Goal: Use online tool/utility: Utilize a website feature to perform a specific function

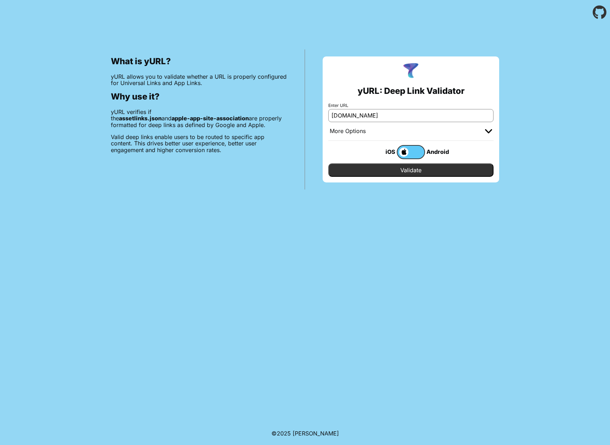
type input "[DOMAIN_NAME]"
click at [328, 163] on input "Validate" at bounding box center [410, 169] width 165 height 13
click at [425, 170] on input "Validate" at bounding box center [410, 169] width 165 height 13
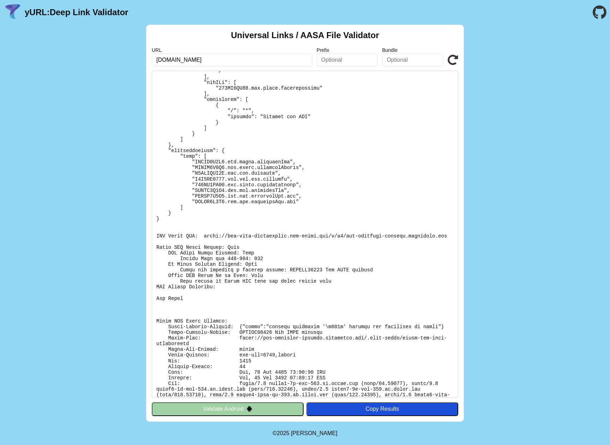
scroll to position [551, 0]
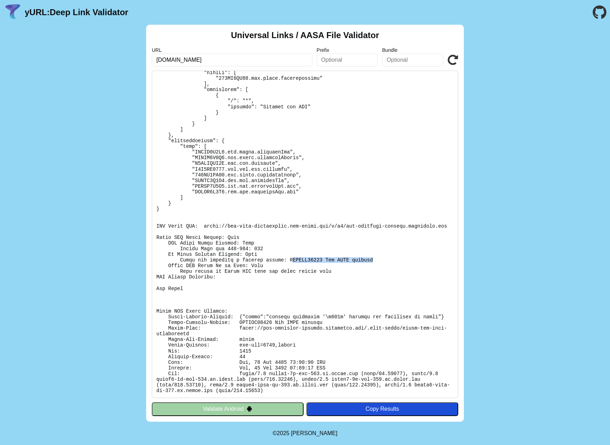
drag, startPoint x: 389, startPoint y: 258, endPoint x: 292, endPoint y: 259, distance: 96.7
click at [292, 259] on pre at bounding box center [305, 235] width 306 height 328
click at [289, 259] on pre at bounding box center [305, 235] width 306 height 328
drag, startPoint x: 280, startPoint y: 272, endPoint x: 361, endPoint y: 271, distance: 81.9
click at [361, 271] on pre at bounding box center [305, 235] width 306 height 328
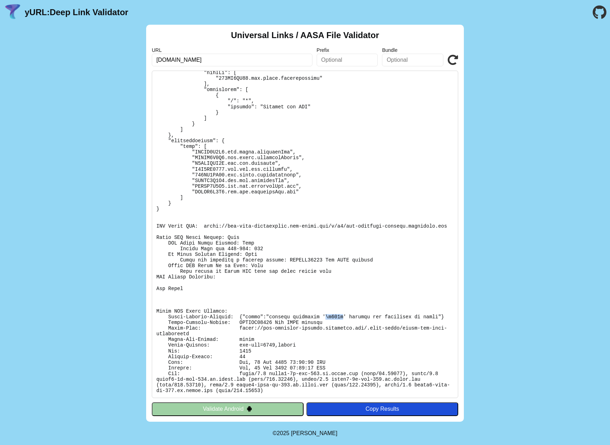
drag, startPoint x: 325, startPoint y: 316, endPoint x: 345, endPoint y: 316, distance: 19.8
click at [345, 316] on pre at bounding box center [305, 235] width 306 height 328
copy pre "\u003c"
drag, startPoint x: 264, startPoint y: 56, endPoint x: 3, endPoint y: 35, distance: 262.1
click at [152, 54] on input "[DOMAIN_NAME]" at bounding box center [232, 60] width 161 height 13
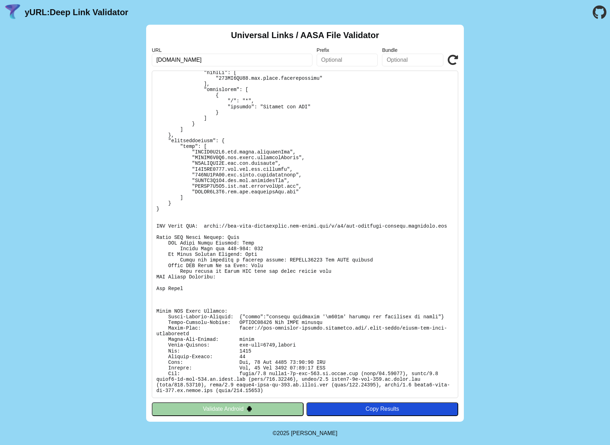
drag, startPoint x: 261, startPoint y: 60, endPoint x: 88, endPoint y: 54, distance: 173.8
click at [152, 54] on input "[DOMAIN_NAME]" at bounding box center [232, 60] width 161 height 13
type input "facebook.com"
click button "Validate" at bounding box center [0, 0] width 0 height 0
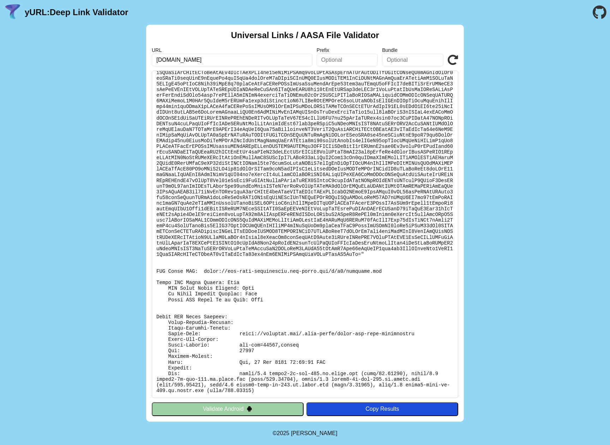
scroll to position [6433, 0]
drag, startPoint x: 189, startPoint y: 314, endPoint x: 247, endPoint y: 318, distance: 58.0
click at [246, 316] on pre at bounding box center [305, 235] width 306 height 328
drag, startPoint x: 229, startPoint y: 327, endPoint x: 365, endPoint y: 335, distance: 135.8
click at [365, 335] on pre at bounding box center [305, 235] width 306 height 328
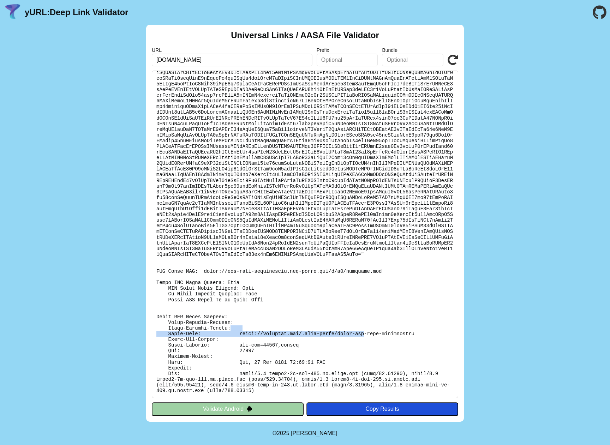
click at [365, 335] on pre at bounding box center [305, 235] width 306 height 328
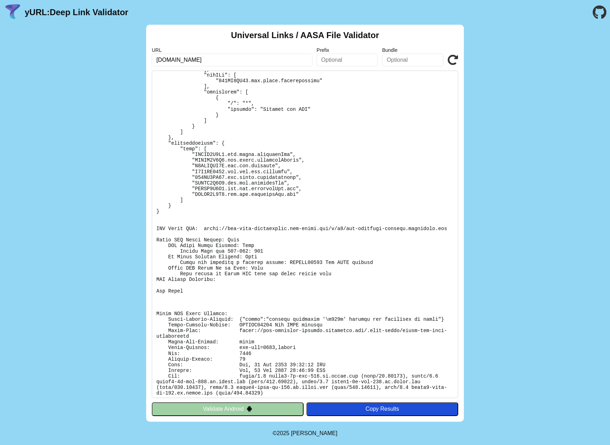
scroll to position [551, 0]
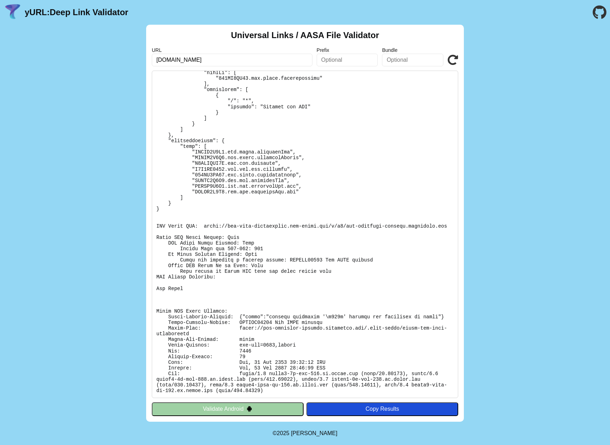
click at [181, 325] on pre at bounding box center [305, 235] width 306 height 328
click at [239, 323] on pre at bounding box center [305, 235] width 306 height 328
drag, startPoint x: 241, startPoint y: 323, endPoint x: 266, endPoint y: 325, distance: 24.9
click at [266, 325] on pre at bounding box center [305, 235] width 306 height 328
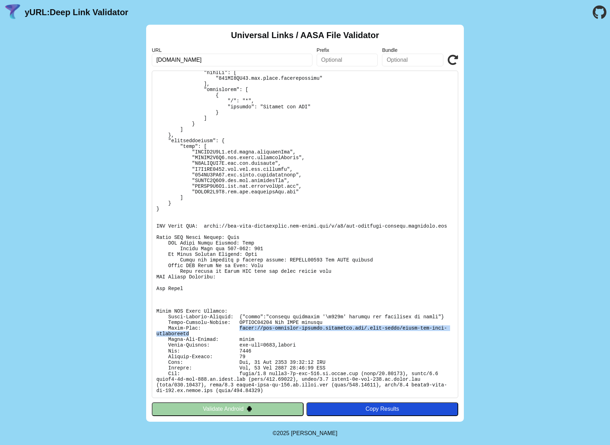
drag, startPoint x: 240, startPoint y: 329, endPoint x: 190, endPoint y: 333, distance: 50.2
click at [190, 333] on pre at bounding box center [305, 235] width 306 height 328
copy pre "https://adt-property-staging.iotashome.com/.well-known/apple-app-site-associati…"
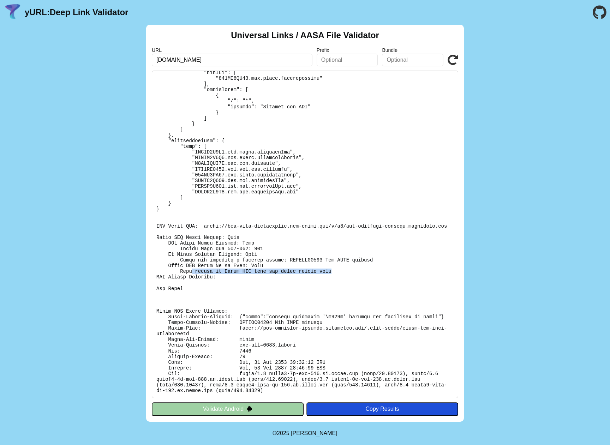
drag, startPoint x: 193, startPoint y: 270, endPoint x: 374, endPoint y: 272, distance: 180.7
click at [373, 272] on pre at bounding box center [305, 235] width 306 height 328
click at [344, 247] on pre at bounding box center [305, 235] width 306 height 328
click at [258, 239] on pre at bounding box center [305, 235] width 306 height 328
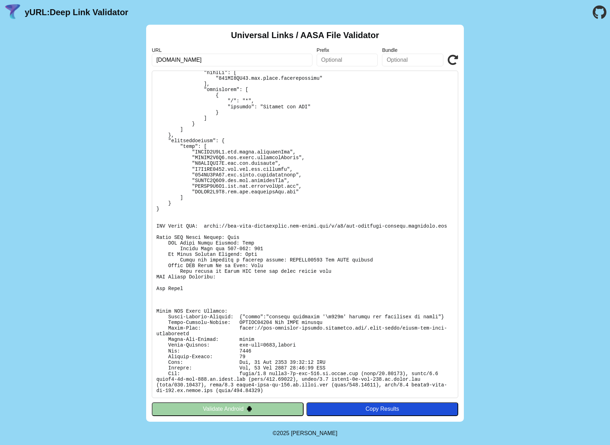
click at [299, 249] on pre at bounding box center [305, 235] width 306 height 328
click at [265, 242] on pre at bounding box center [305, 235] width 306 height 328
click at [274, 248] on pre at bounding box center [305, 235] width 306 height 328
click at [609, 191] on div "Universal Links / AASA File Validator URL adt-property-staging.iotashome.com Pr…" at bounding box center [305, 223] width 610 height 397
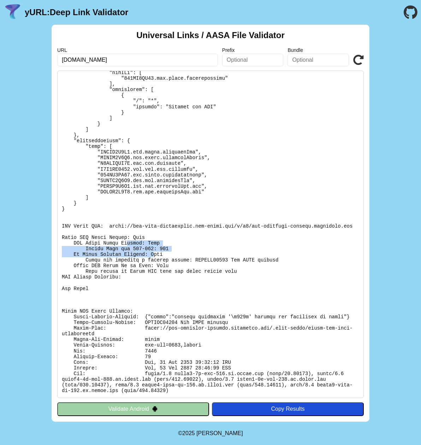
drag, startPoint x: 128, startPoint y: 241, endPoint x: 155, endPoint y: 253, distance: 30.0
click at [155, 253] on pre at bounding box center [210, 235] width 306 height 328
click at [118, 263] on pre at bounding box center [210, 235] width 306 height 328
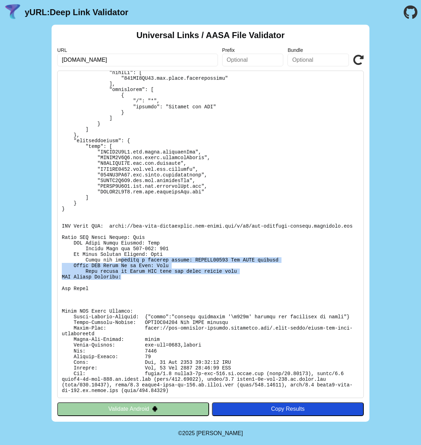
drag, startPoint x: 122, startPoint y: 259, endPoint x: 164, endPoint y: 278, distance: 45.8
click at [164, 278] on pre at bounding box center [210, 235] width 306 height 328
click at [169, 273] on pre at bounding box center [210, 235] width 306 height 328
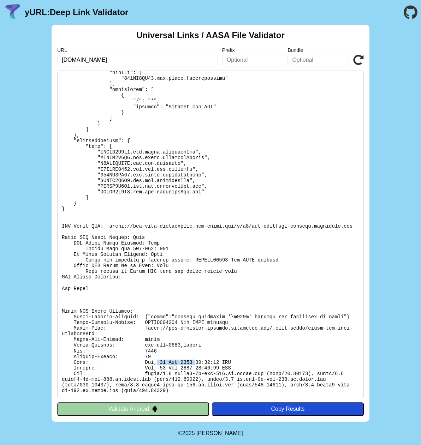
drag, startPoint x: 157, startPoint y: 362, endPoint x: 196, endPoint y: 364, distance: 38.1
click at [196, 364] on pre at bounding box center [210, 235] width 306 height 328
drag, startPoint x: 196, startPoint y: 369, endPoint x: 214, endPoint y: 369, distance: 18.4
click at [214, 369] on pre at bounding box center [210, 235] width 306 height 328
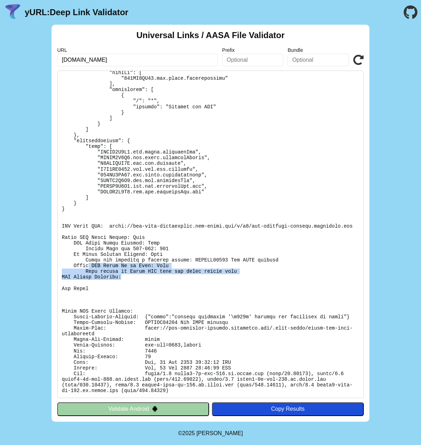
drag, startPoint x: 90, startPoint y: 267, endPoint x: 150, endPoint y: 276, distance: 60.7
click at [150, 276] on pre at bounding box center [210, 235] width 306 height 328
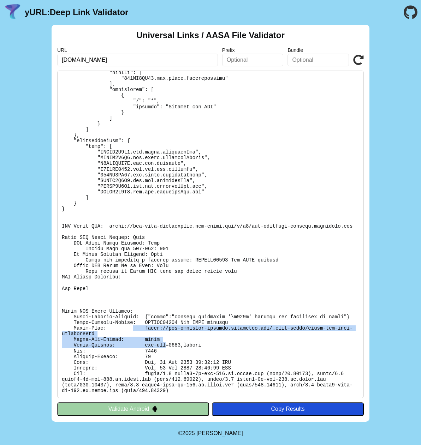
drag, startPoint x: 131, startPoint y: 330, endPoint x: 166, endPoint y: 344, distance: 37.1
click at [166, 344] on pre at bounding box center [210, 235] width 306 height 328
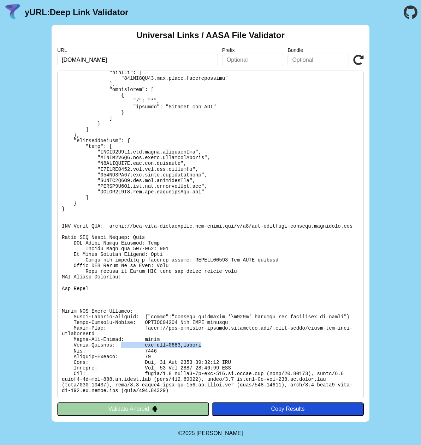
drag, startPoint x: 127, startPoint y: 343, endPoint x: 201, endPoint y: 346, distance: 74.2
click at [201, 346] on pre at bounding box center [210, 235] width 306 height 328
drag, startPoint x: 144, startPoint y: 352, endPoint x: 162, endPoint y: 352, distance: 18.4
click at [162, 352] on pre at bounding box center [210, 235] width 306 height 328
click at [358, 58] on icon at bounding box center [358, 60] width 11 height 11
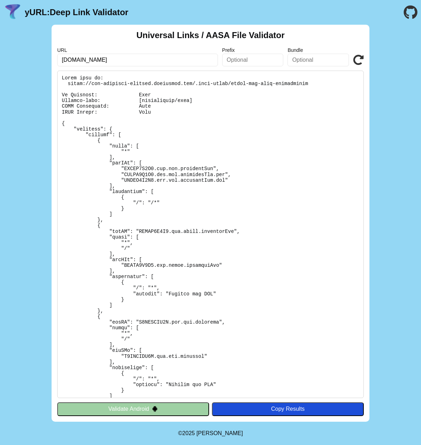
scroll to position [551, 0]
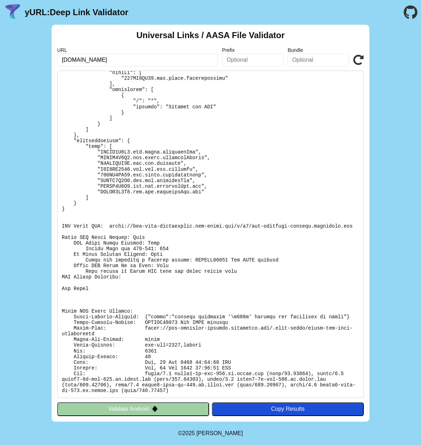
click at [174, 347] on pre at bounding box center [210, 235] width 306 height 328
click at [362, 59] on icon at bounding box center [358, 60] width 11 height 11
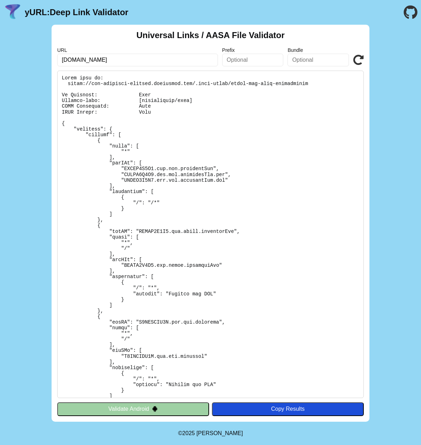
scroll to position [551, 0]
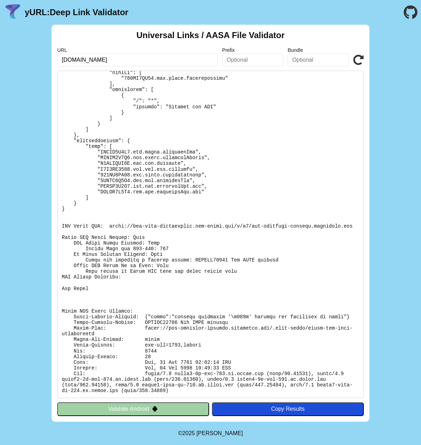
click at [362, 56] on icon at bounding box center [358, 60] width 11 height 11
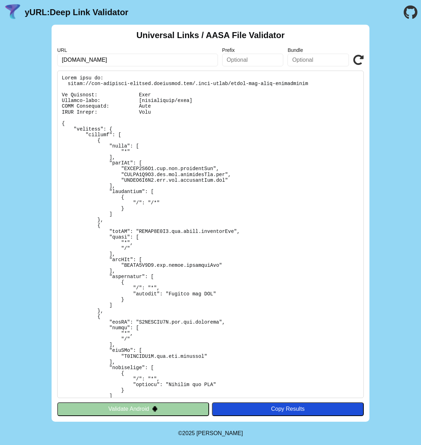
scroll to position [551, 0]
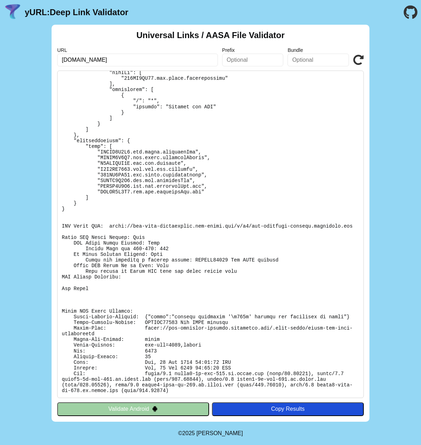
click at [361, 60] on icon at bounding box center [358, 60] width 11 height 11
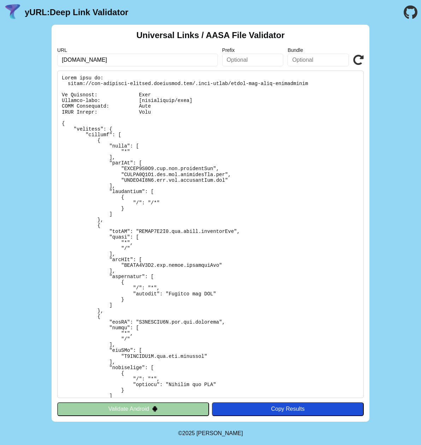
scroll to position [551, 0]
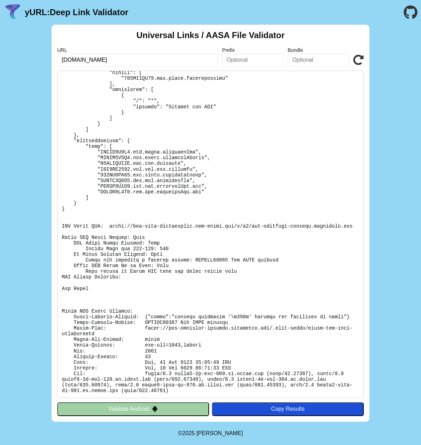
click at [357, 59] on icon at bounding box center [358, 60] width 11 height 11
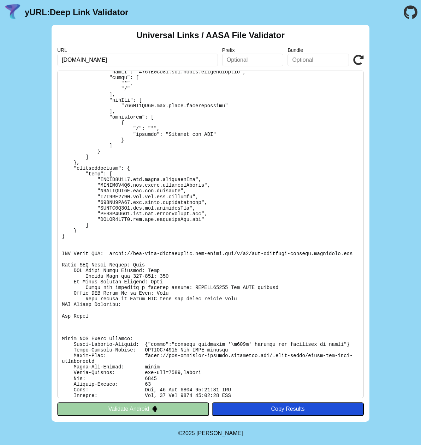
scroll to position [551, 0]
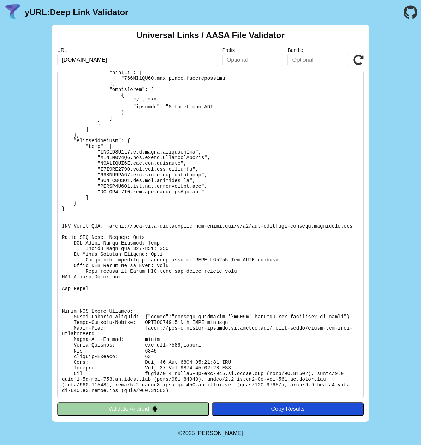
click at [357, 59] on icon at bounding box center [358, 60] width 11 height 11
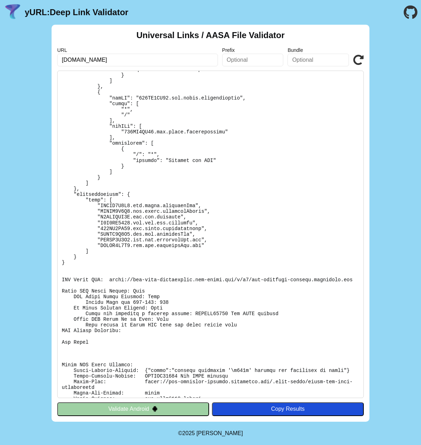
scroll to position [551, 0]
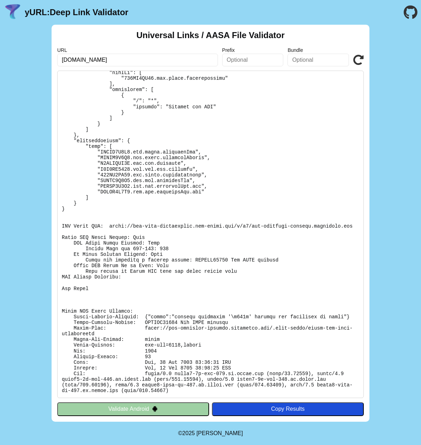
click at [361, 64] on icon at bounding box center [358, 60] width 11 height 11
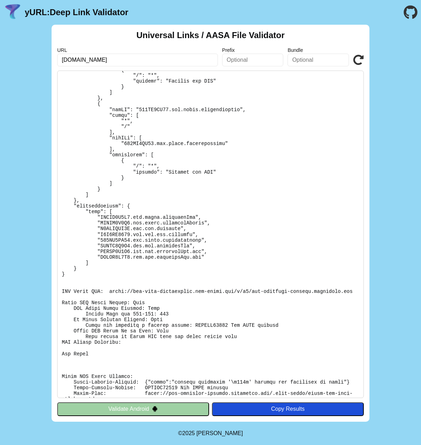
scroll to position [551, 0]
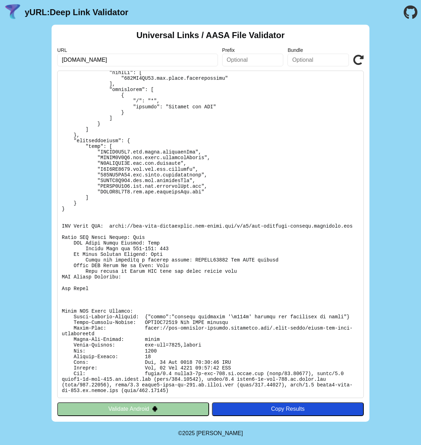
click at [363, 62] on icon at bounding box center [358, 60] width 11 height 11
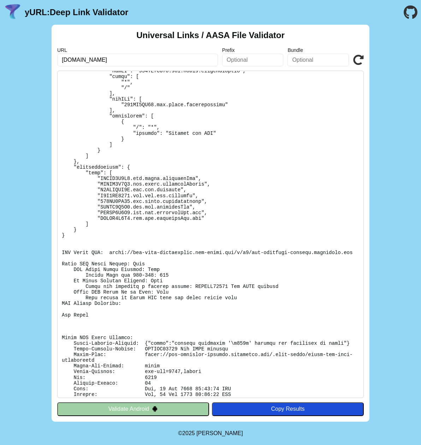
scroll to position [551, 0]
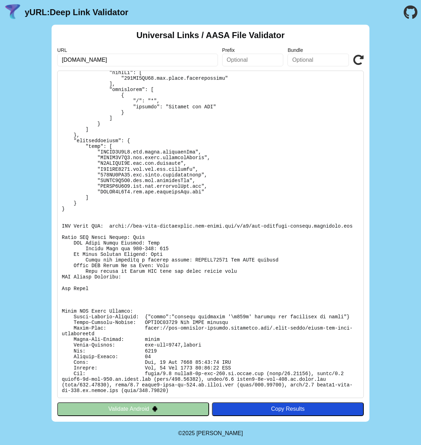
click at [359, 59] on icon at bounding box center [358, 60] width 11 height 11
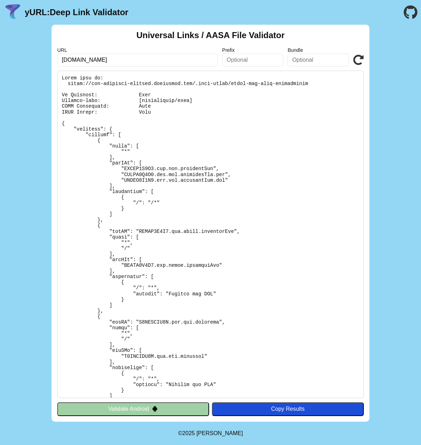
scroll to position [551, 0]
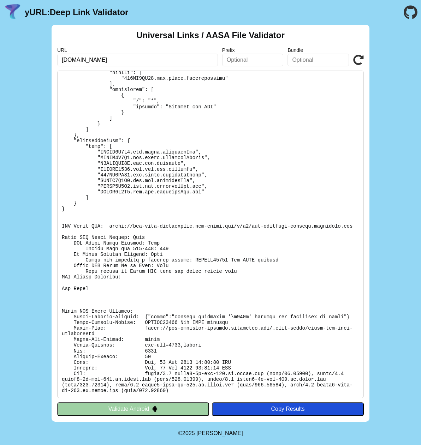
click at [360, 60] on icon at bounding box center [358, 60] width 11 height 11
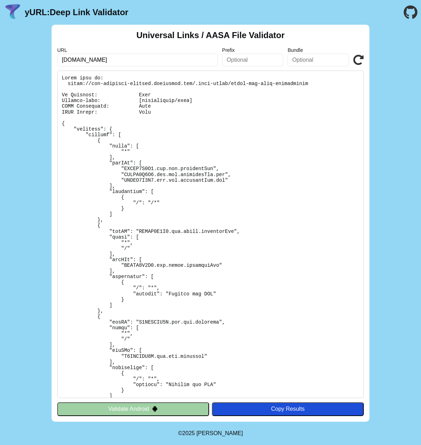
click at [362, 59] on icon at bounding box center [358, 60] width 11 height 11
drag, startPoint x: 218, startPoint y: 100, endPoint x: 109, endPoint y: 89, distance: 109.3
click at [109, 89] on pre at bounding box center [210, 235] width 306 height 328
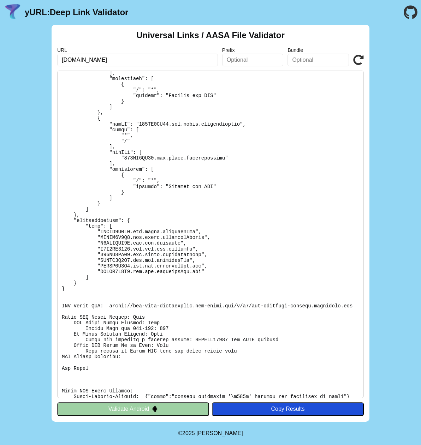
scroll to position [551, 0]
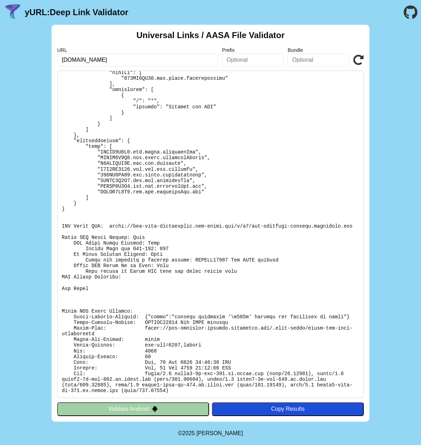
click at [359, 62] on icon at bounding box center [358, 60] width 11 height 11
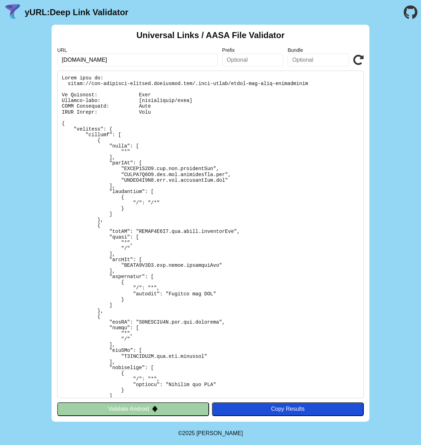
scroll to position [551, 0]
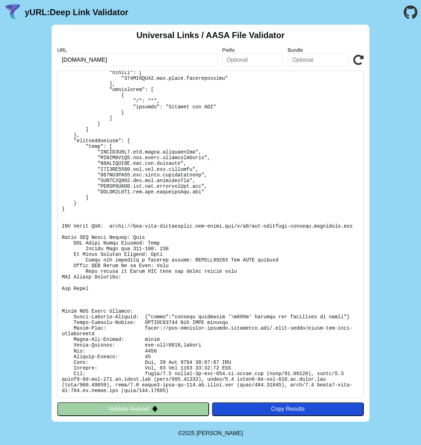
click at [165, 412] on button "Validate Android" at bounding box center [133, 408] width 152 height 13
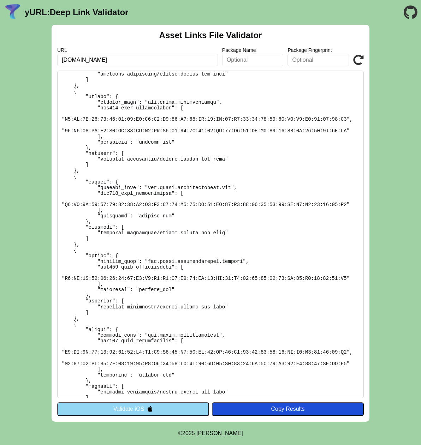
scroll to position [1159, 0]
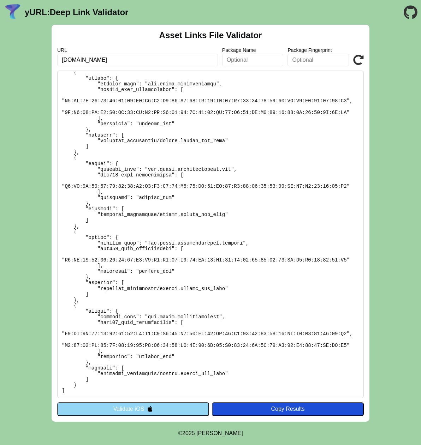
click at [164, 409] on button "Validate iOS" at bounding box center [133, 408] width 152 height 13
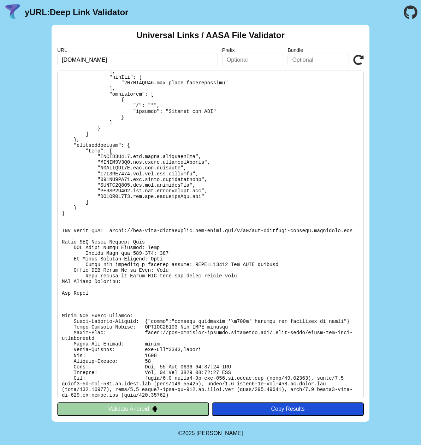
scroll to position [551, 0]
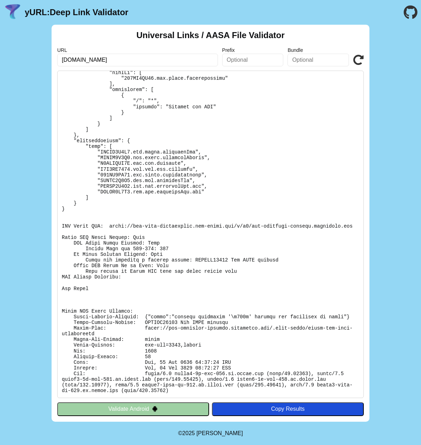
click at [358, 64] on icon at bounding box center [358, 60] width 11 height 11
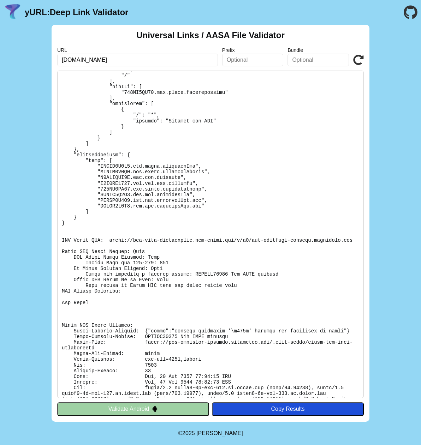
scroll to position [551, 0]
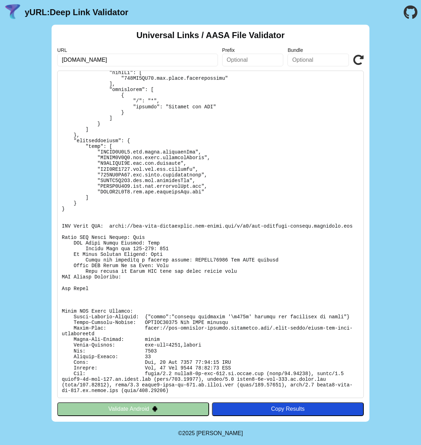
click at [356, 59] on icon at bounding box center [358, 60] width 11 height 11
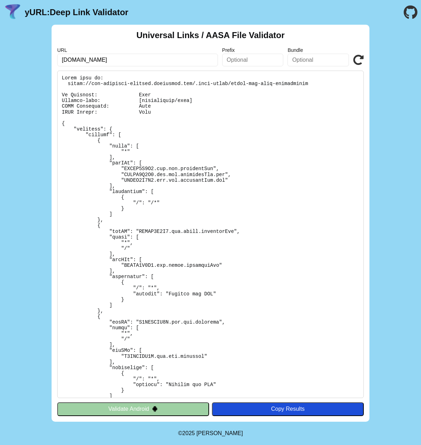
scroll to position [551, 0]
